Goal: Find specific page/section: Find specific page/section

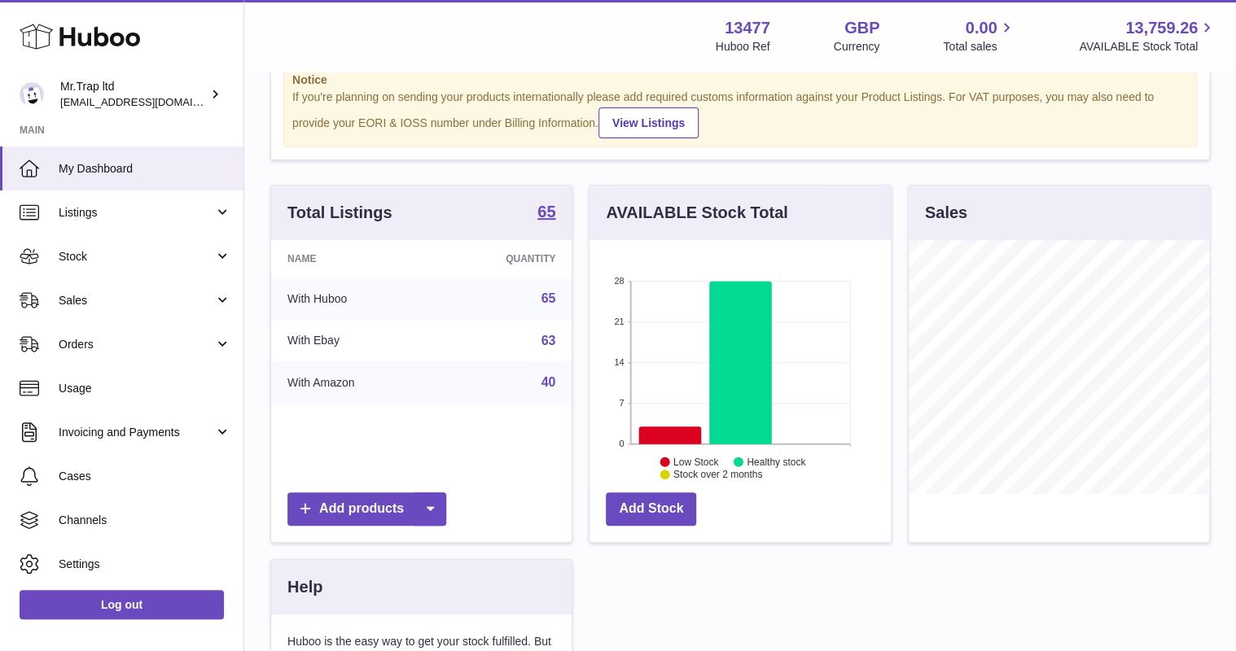
scroll to position [261, 0]
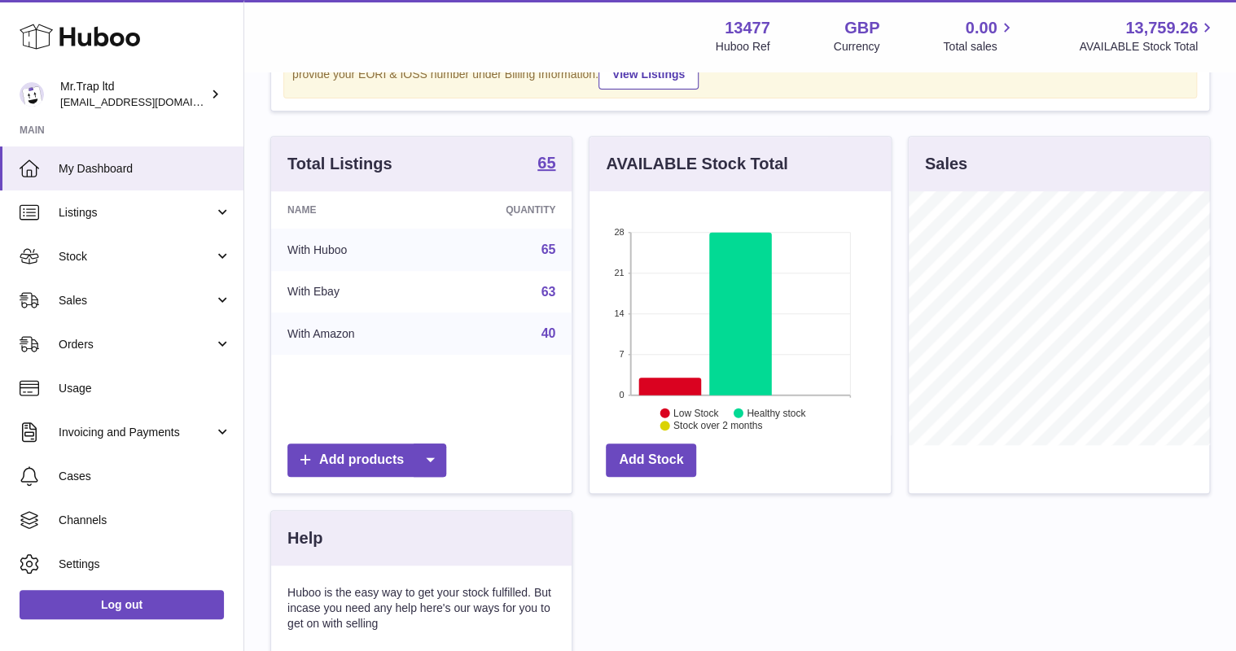
click at [88, 306] on span "Sales" at bounding box center [137, 300] width 156 height 15
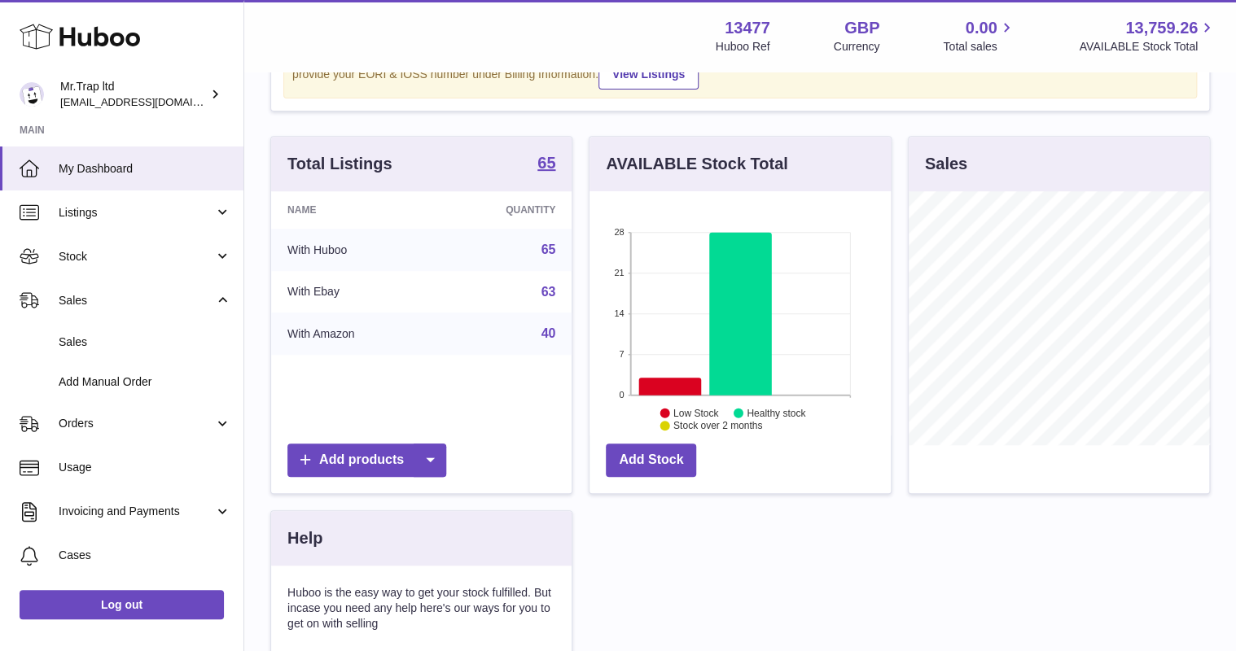
click at [121, 339] on span "Sales" at bounding box center [145, 342] width 173 height 15
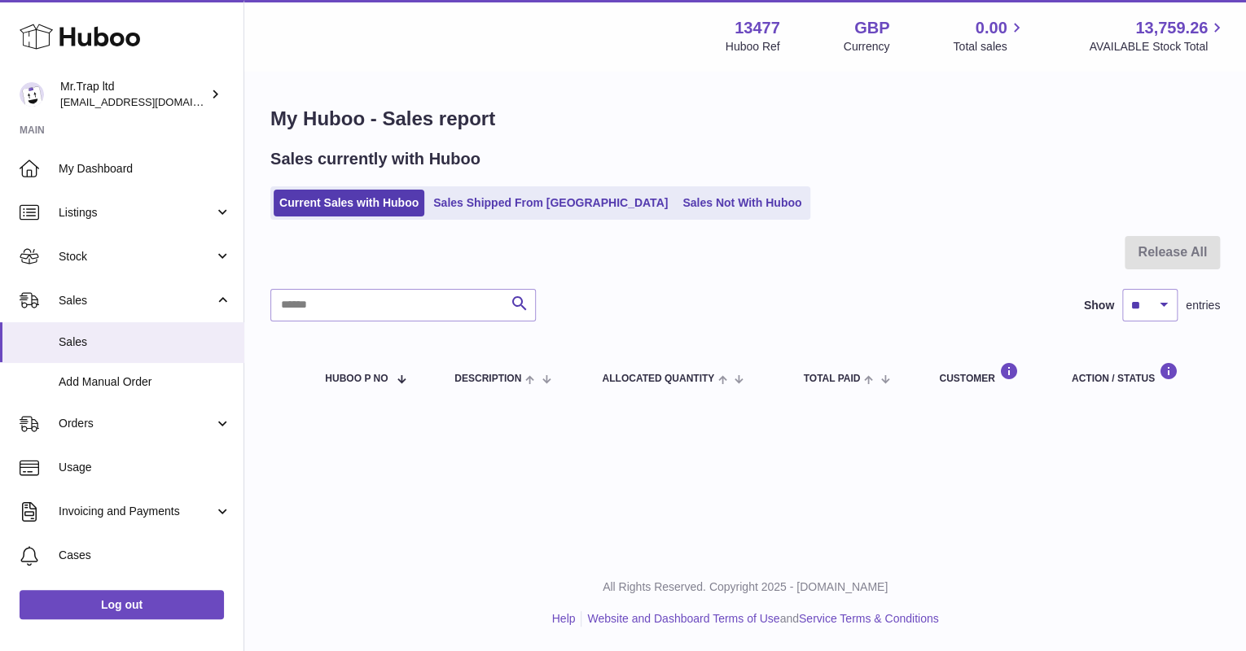
click at [696, 214] on link "Sales Not With Huboo" at bounding box center [742, 203] width 130 height 27
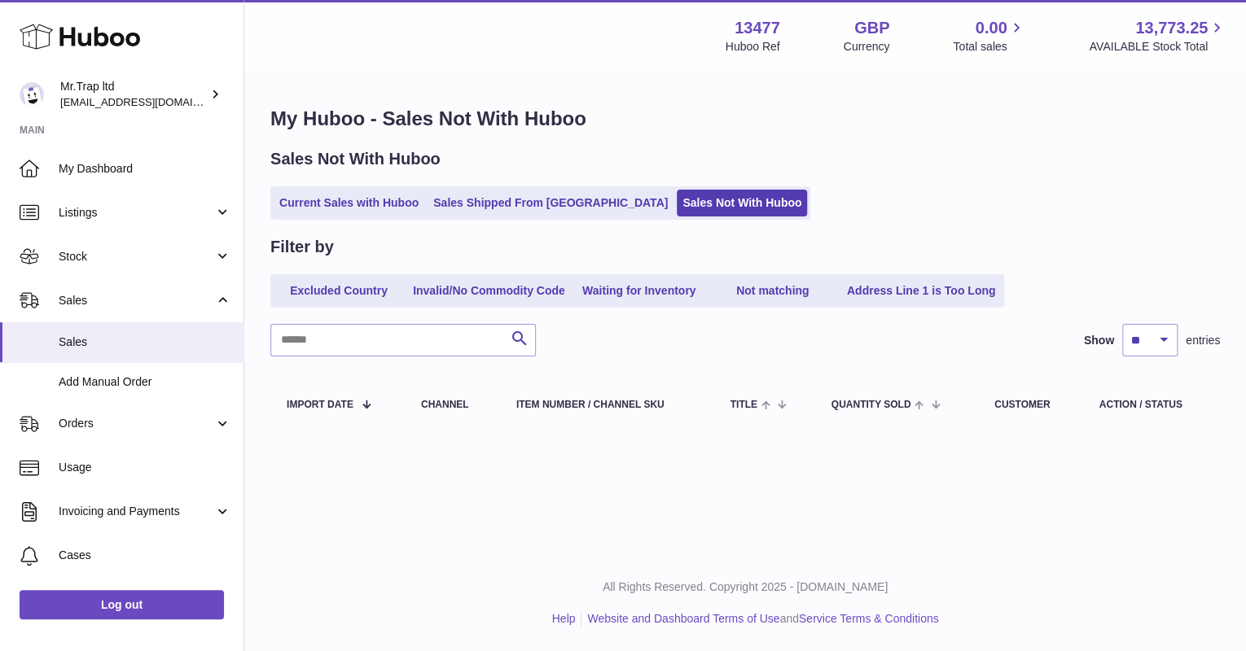
click at [127, 34] on icon at bounding box center [80, 36] width 121 height 33
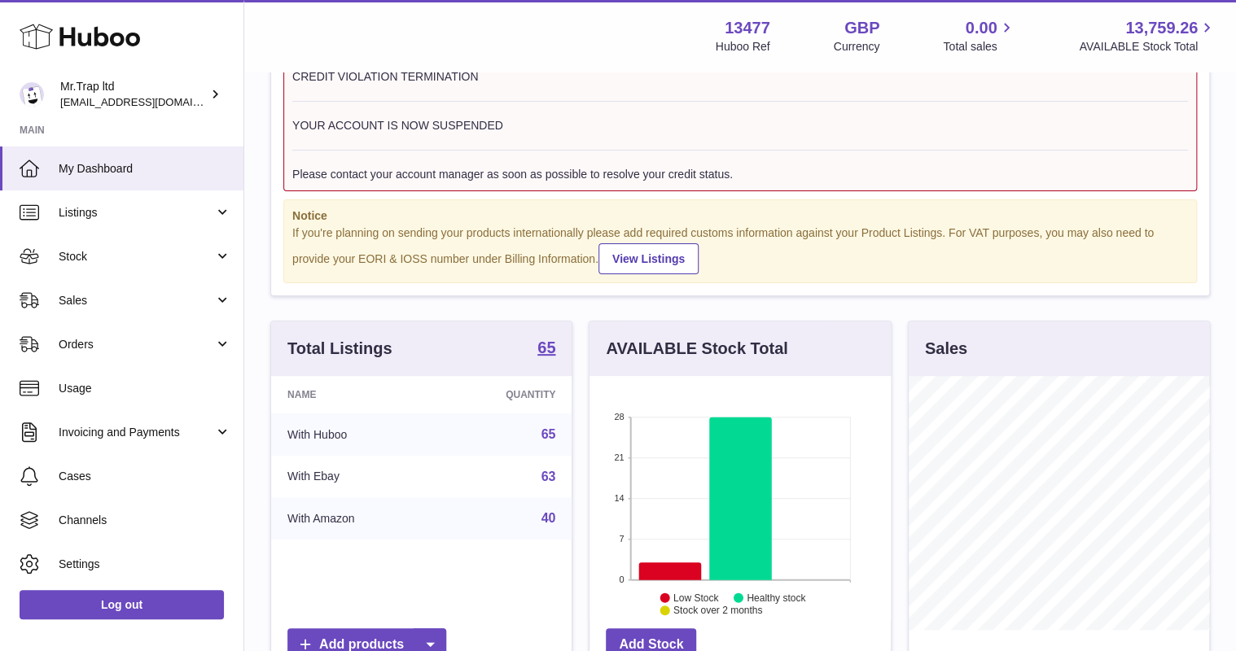
scroll to position [261, 0]
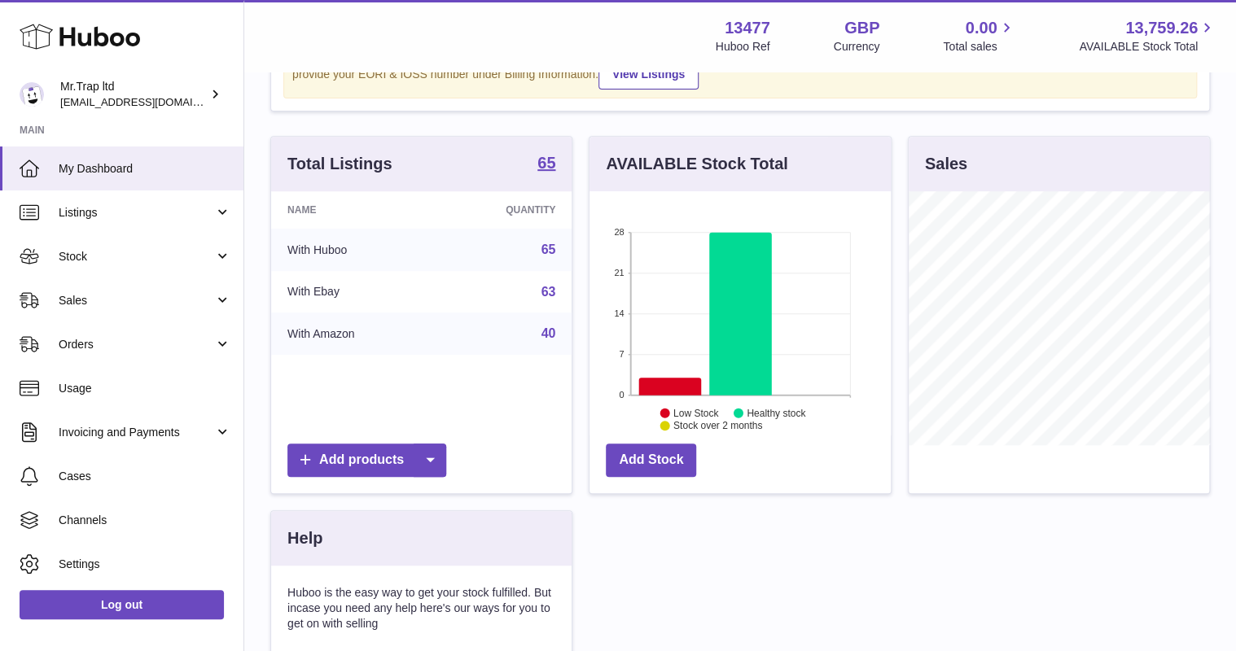
click at [93, 299] on span "Sales" at bounding box center [137, 300] width 156 height 15
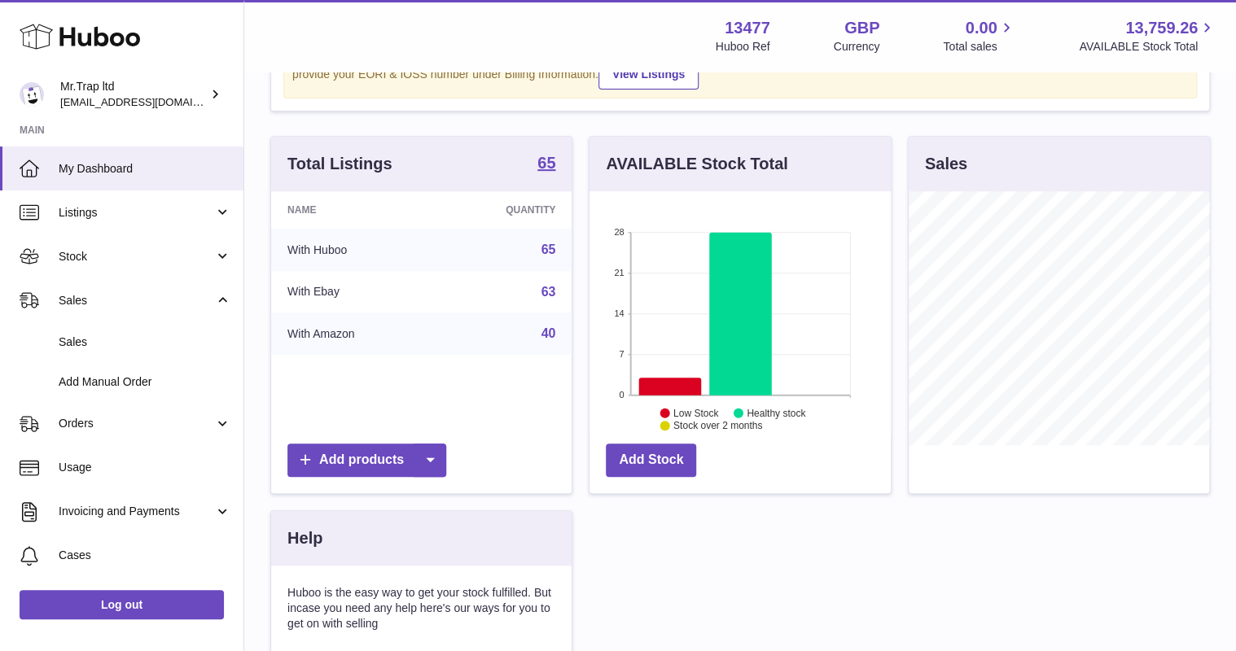
click at [118, 336] on span "Sales" at bounding box center [145, 342] width 173 height 15
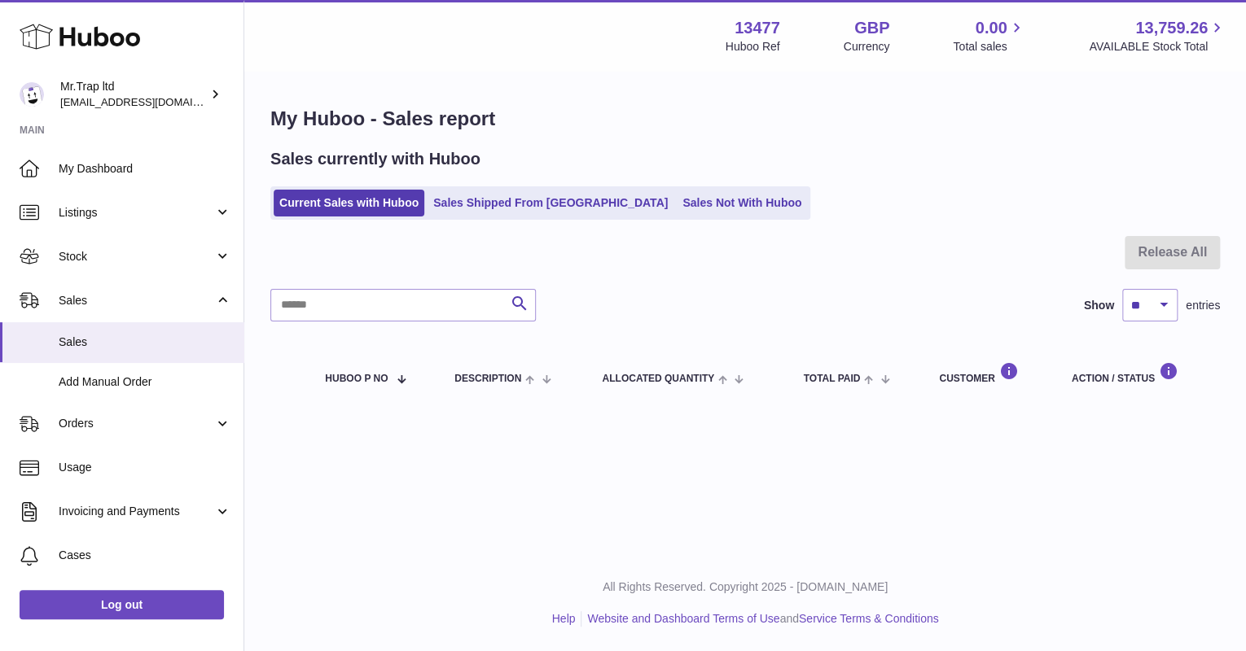
click at [101, 37] on icon at bounding box center [80, 36] width 121 height 33
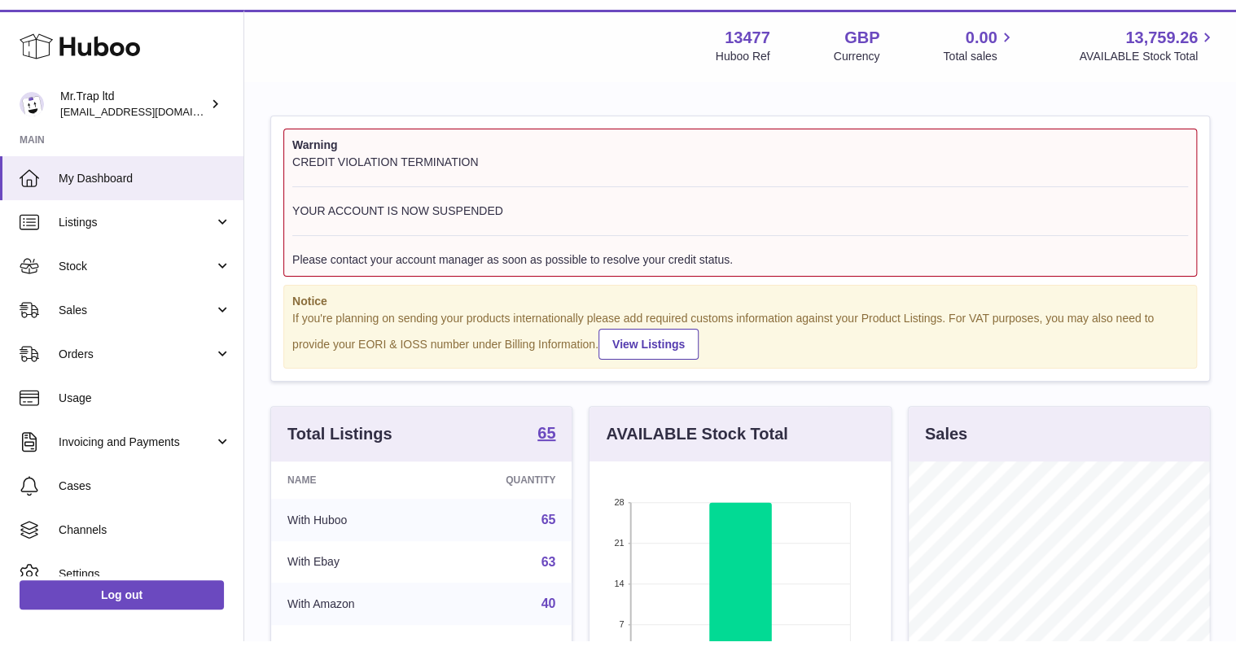
scroll to position [254, 301]
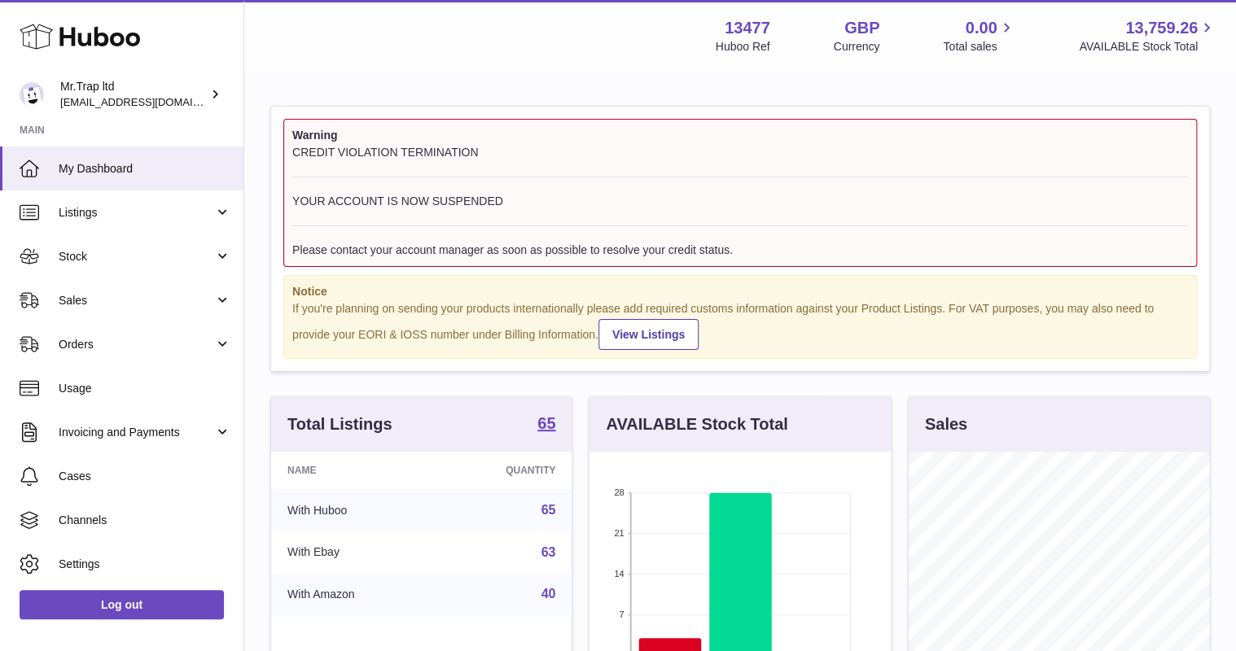
click at [98, 173] on span "My Dashboard" at bounding box center [145, 168] width 173 height 15
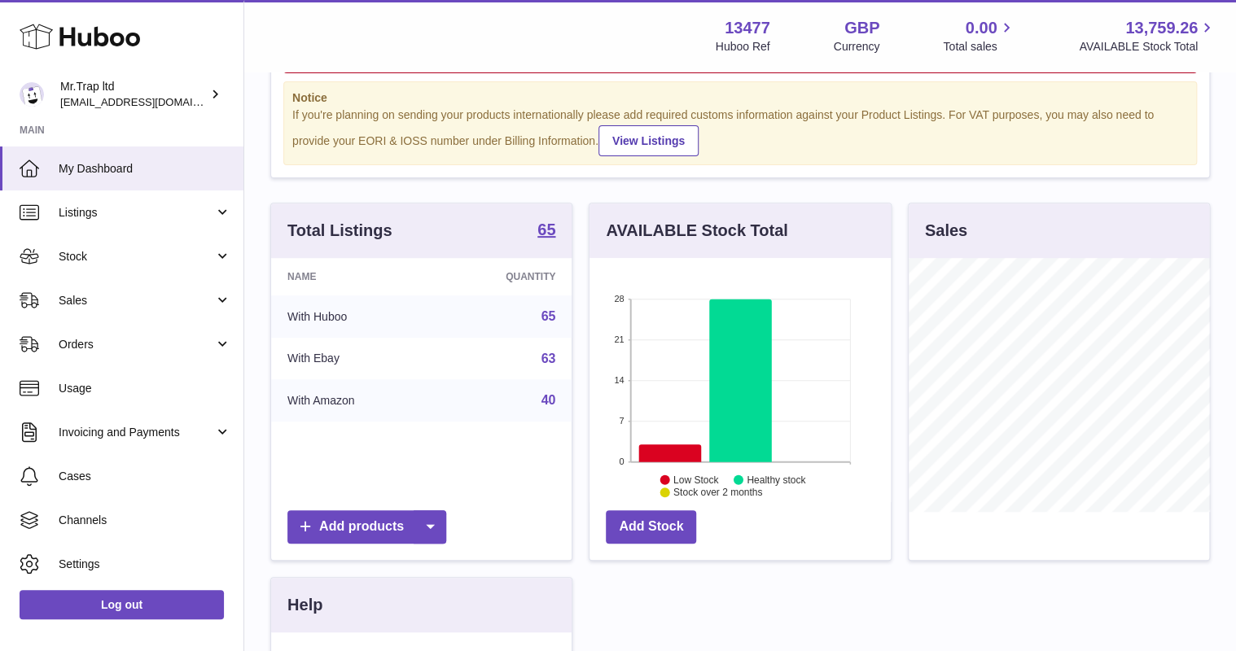
scroll to position [195, 0]
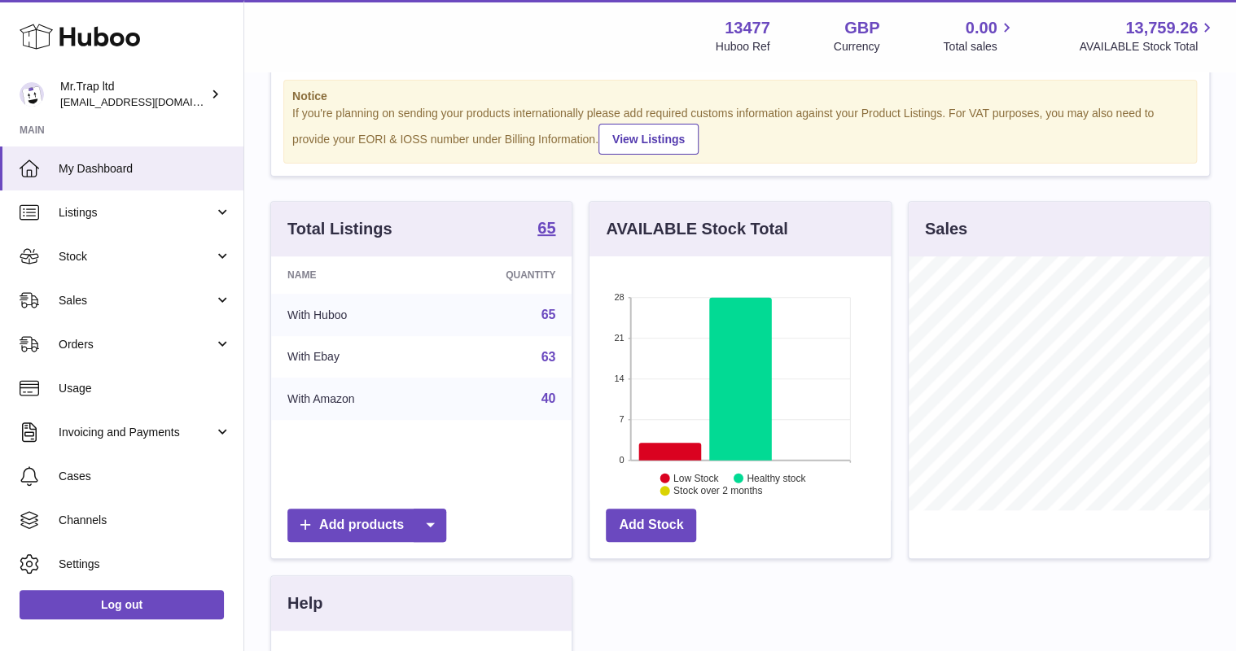
click at [112, 46] on icon at bounding box center [80, 36] width 121 height 33
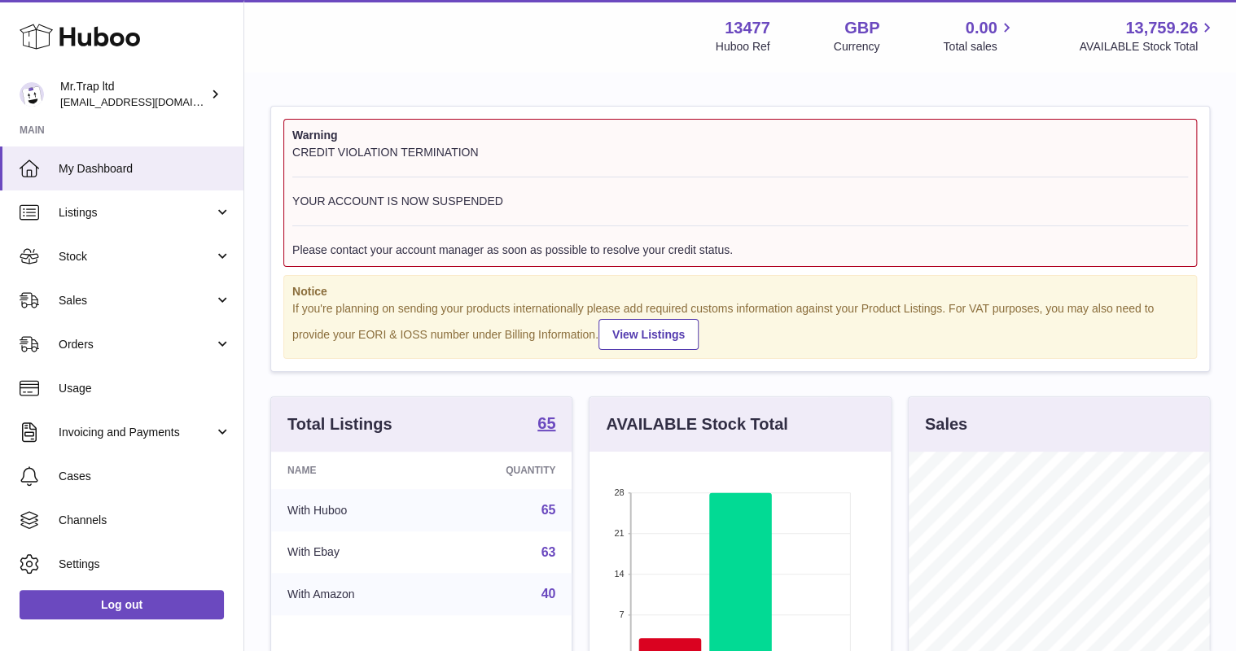
scroll to position [254, 301]
click at [46, 38] on icon at bounding box center [80, 36] width 121 height 33
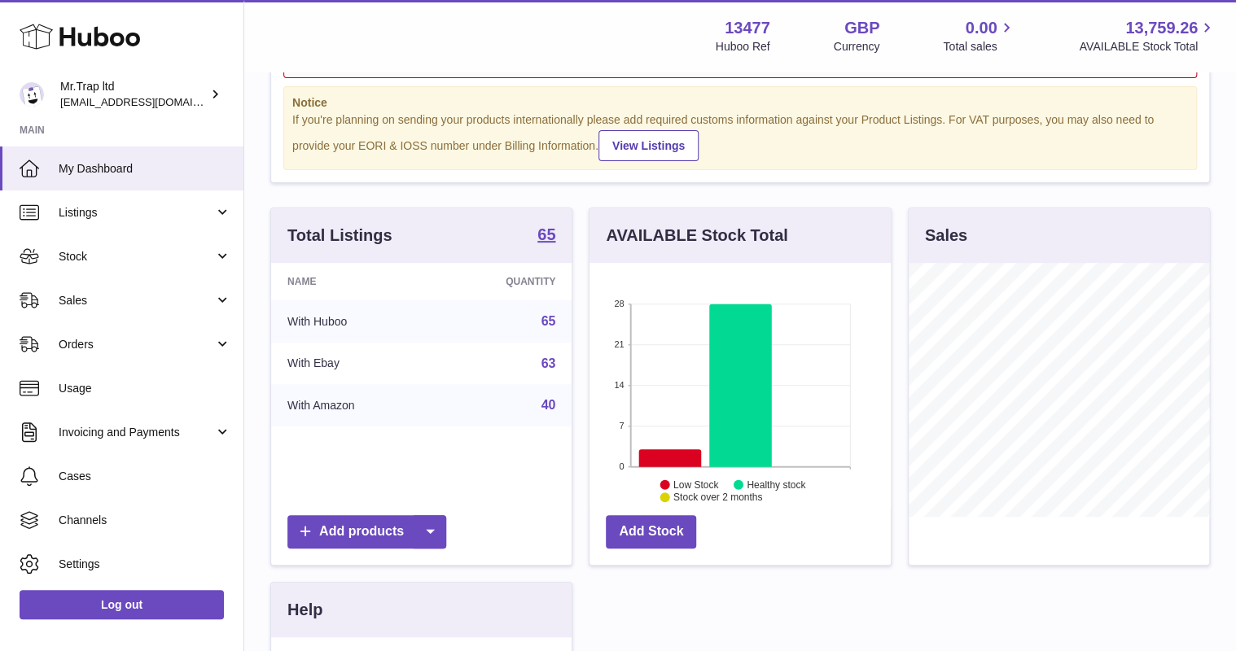
scroll to position [195, 0]
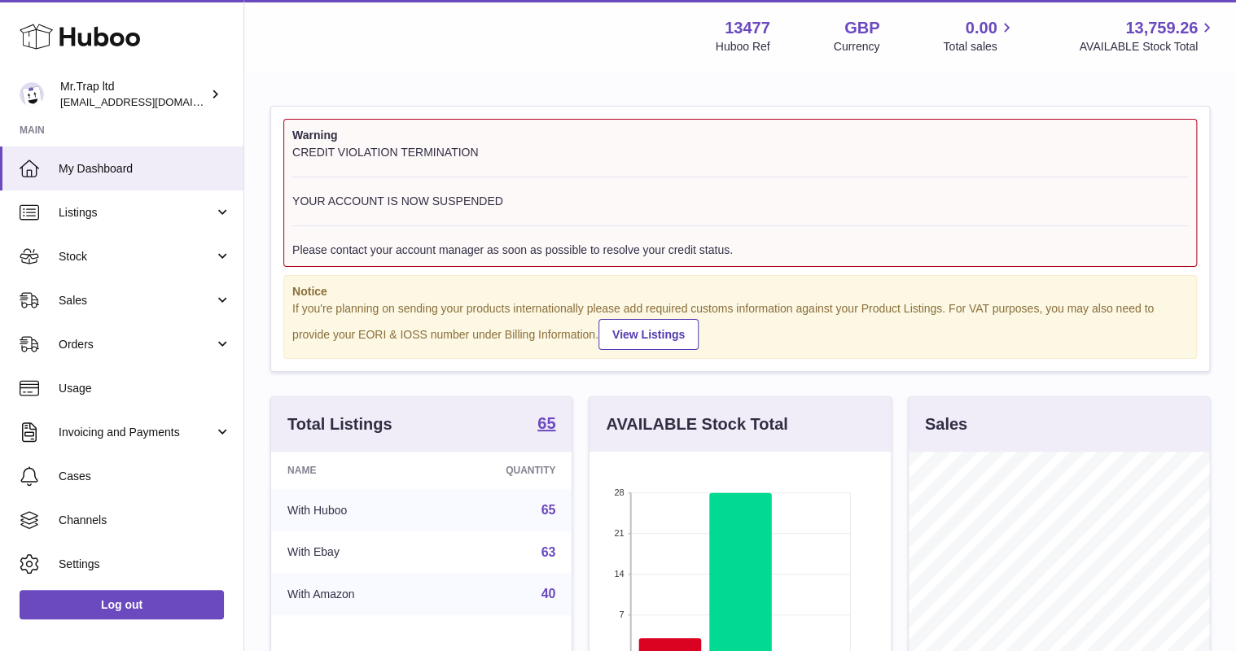
scroll to position [254, 301]
